Goal: Check status: Check status

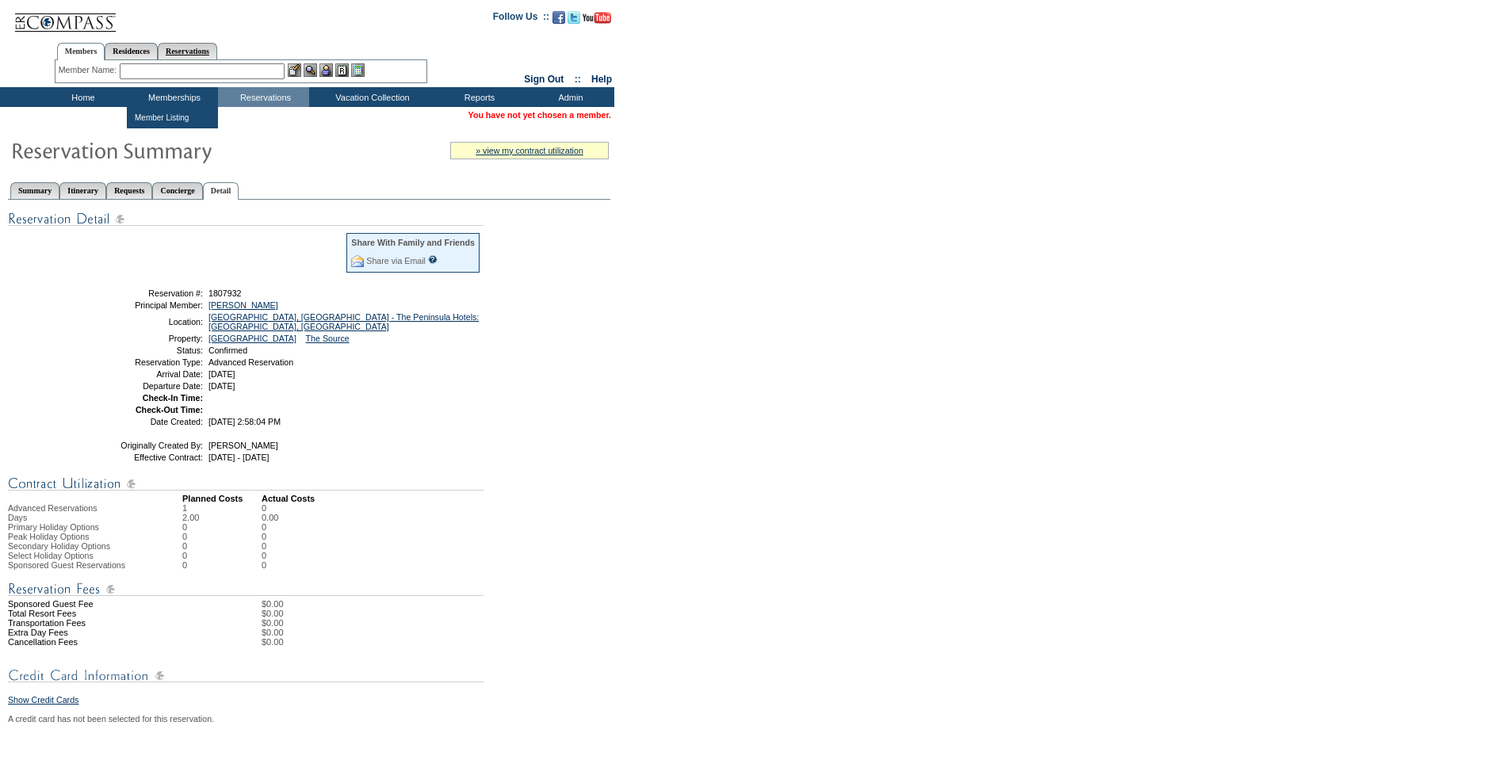
click at [195, 48] on link "Reservations" at bounding box center [187, 51] width 59 height 17
click at [151, 63] on input "text" at bounding box center [151, 71] width 70 height 16
paste input "1807933"
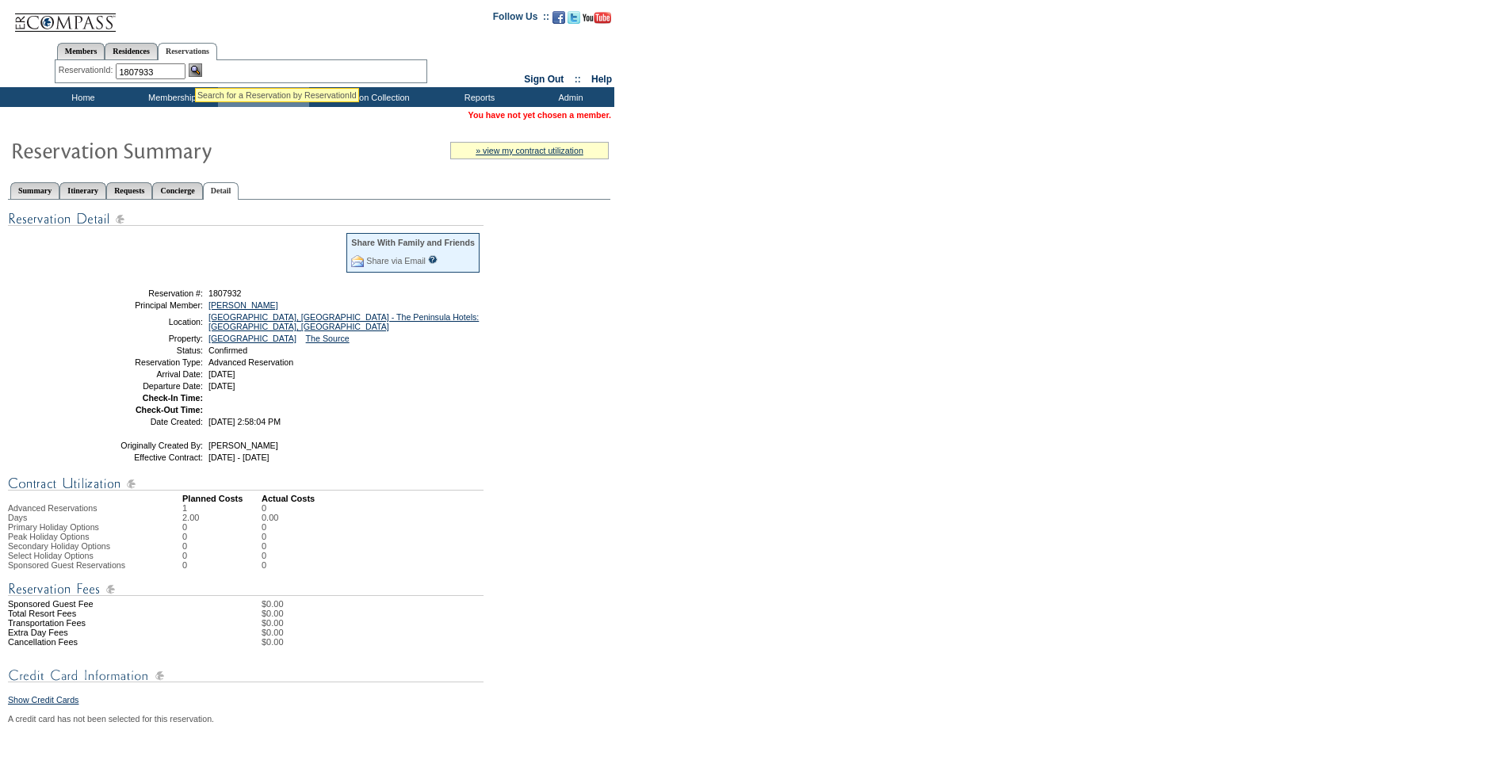
type input "1807933"
click at [195, 68] on img at bounding box center [195, 69] width 13 height 13
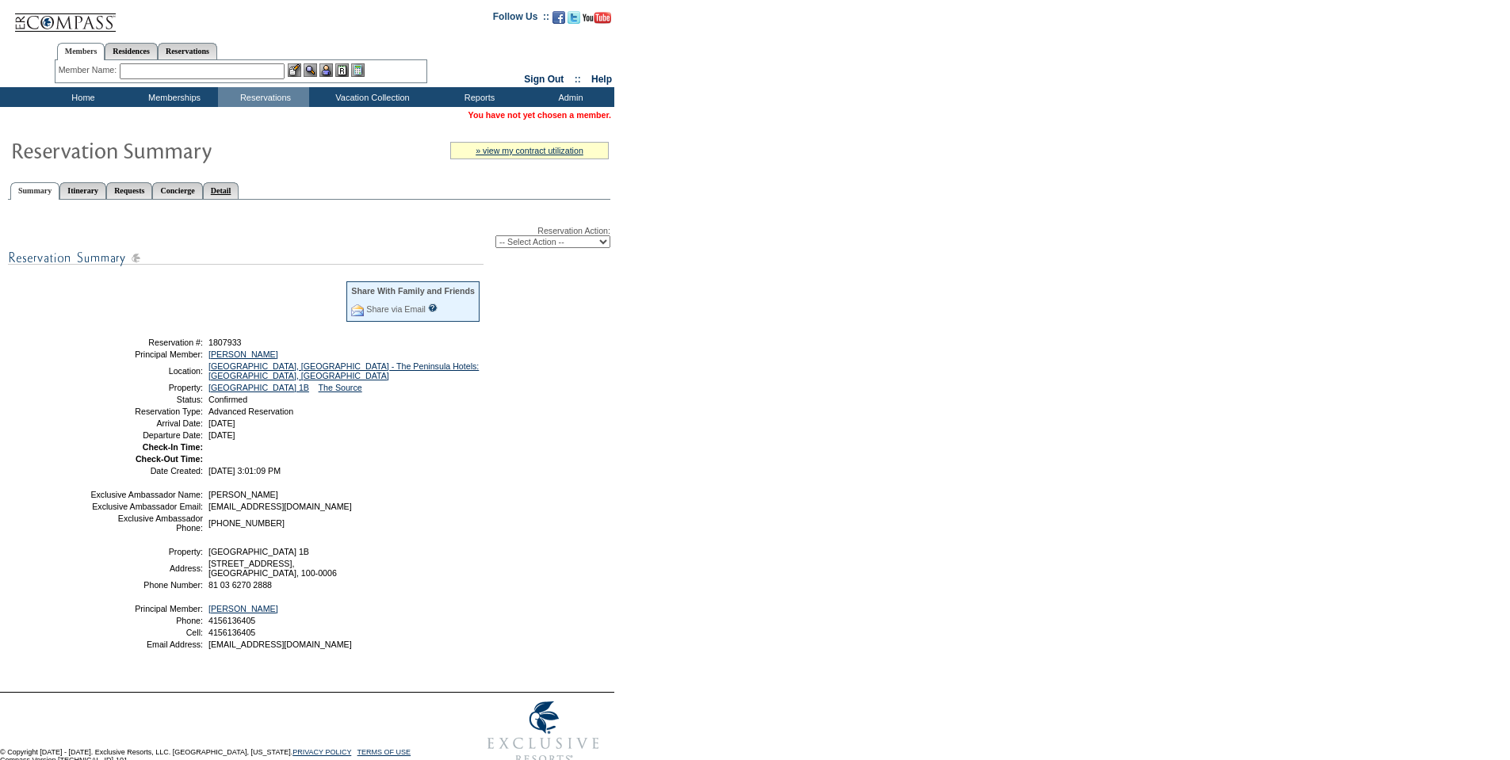
click at [239, 189] on link "Detail" at bounding box center [221, 190] width 36 height 17
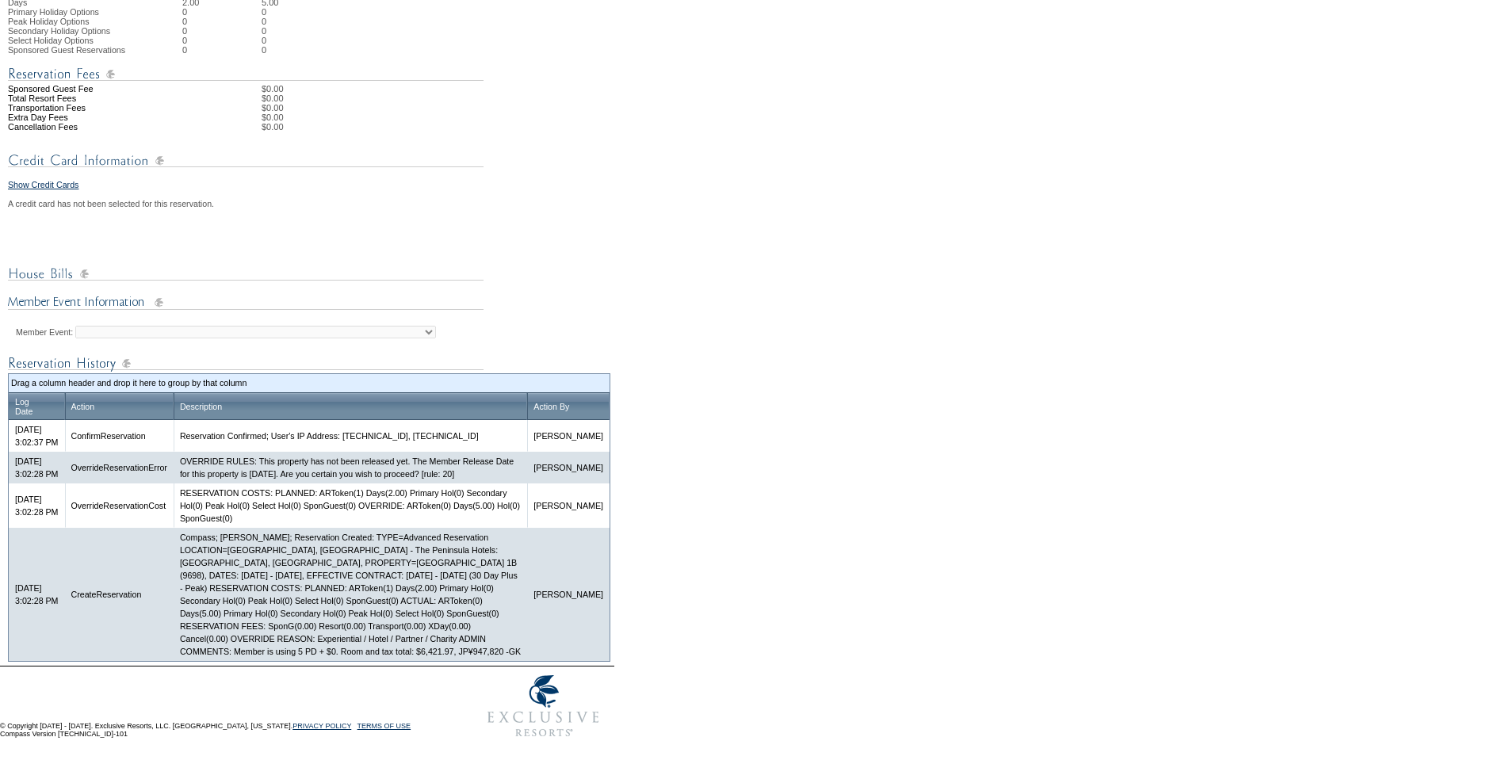
scroll to position [545, 0]
drag, startPoint x: 304, startPoint y: 649, endPoint x: 344, endPoint y: 649, distance: 39.6
click at [344, 649] on td "Compass; Galen Kelly; Reservation Created: TYPE=Advanced Reservation LOCATION=T…" at bounding box center [351, 594] width 354 height 133
copy td "$6,421.97"
click at [353, 651] on td "Compass; Galen Kelly; Reservation Created: TYPE=Advanced Reservation LOCATION=T…" at bounding box center [351, 594] width 354 height 133
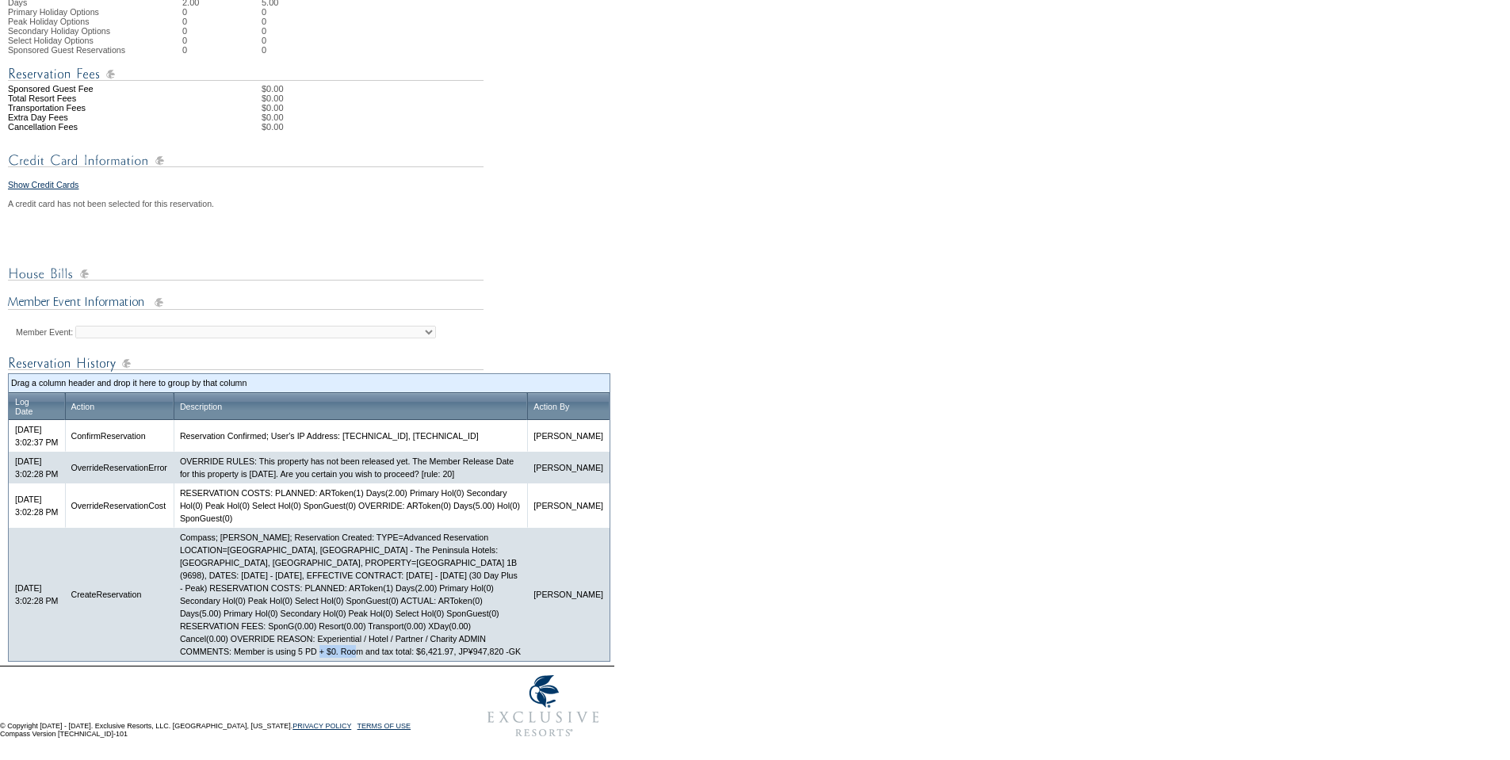
drag, startPoint x: 353, startPoint y: 651, endPoint x: 385, endPoint y: 653, distance: 32.6
click at [385, 653] on td "Compass; Galen Kelly; Reservation Created: TYPE=Advanced Reservation LOCATION=T…" at bounding box center [351, 594] width 354 height 133
copy td "JP¥947,820"
click at [432, 637] on td "Compass; Galen Kelly; Reservation Created: TYPE=Advanced Reservation LOCATION=T…" at bounding box center [351, 594] width 354 height 133
click at [459, 645] on td "Compass; Galen Kelly; Reservation Created: TYPE=Advanced Reservation LOCATION=T…" at bounding box center [351, 594] width 354 height 133
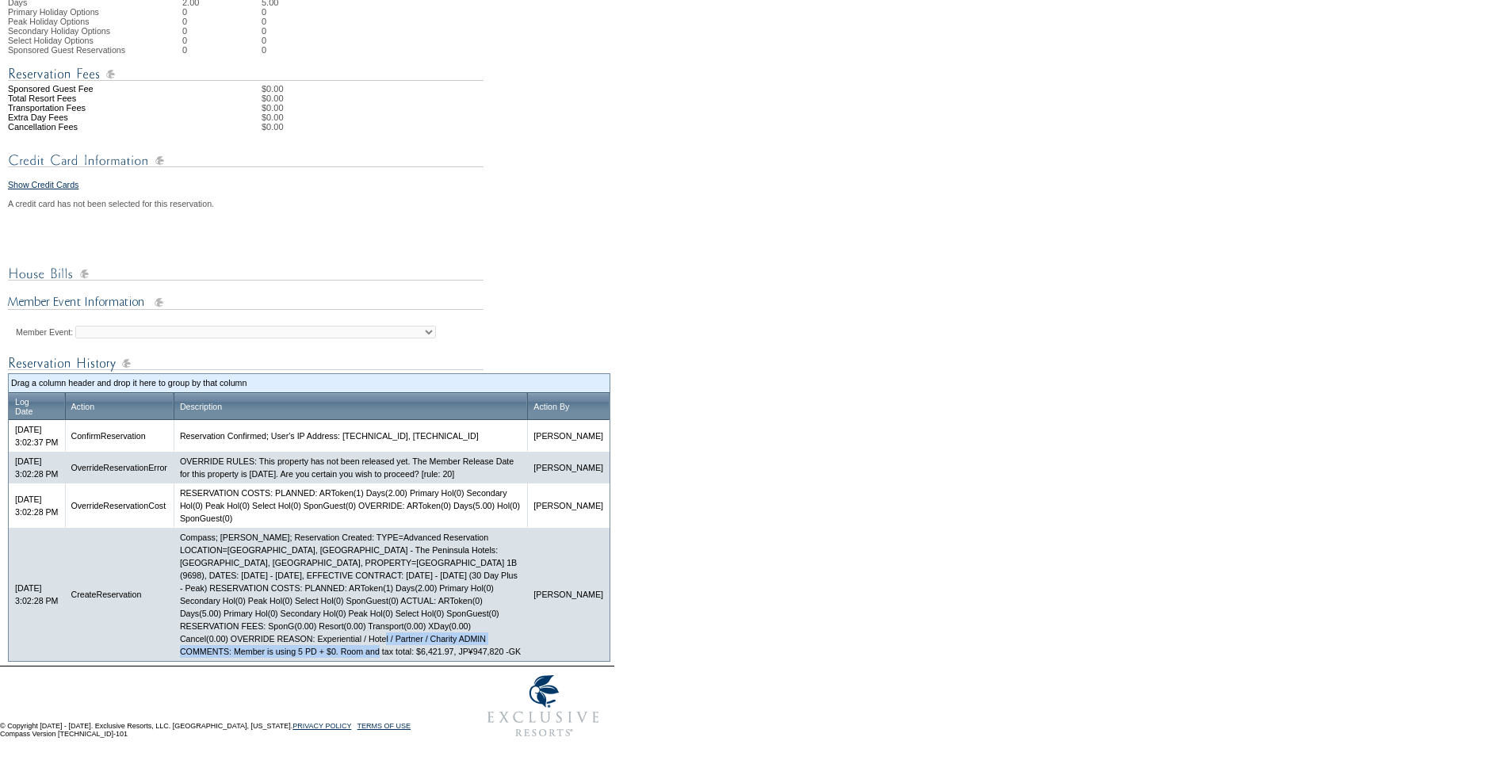
copy td "Member is using 5 PD + $0. Room and tax total: $6,421.97, JP¥947,820 -GK"
